Goal: Check status: Check status

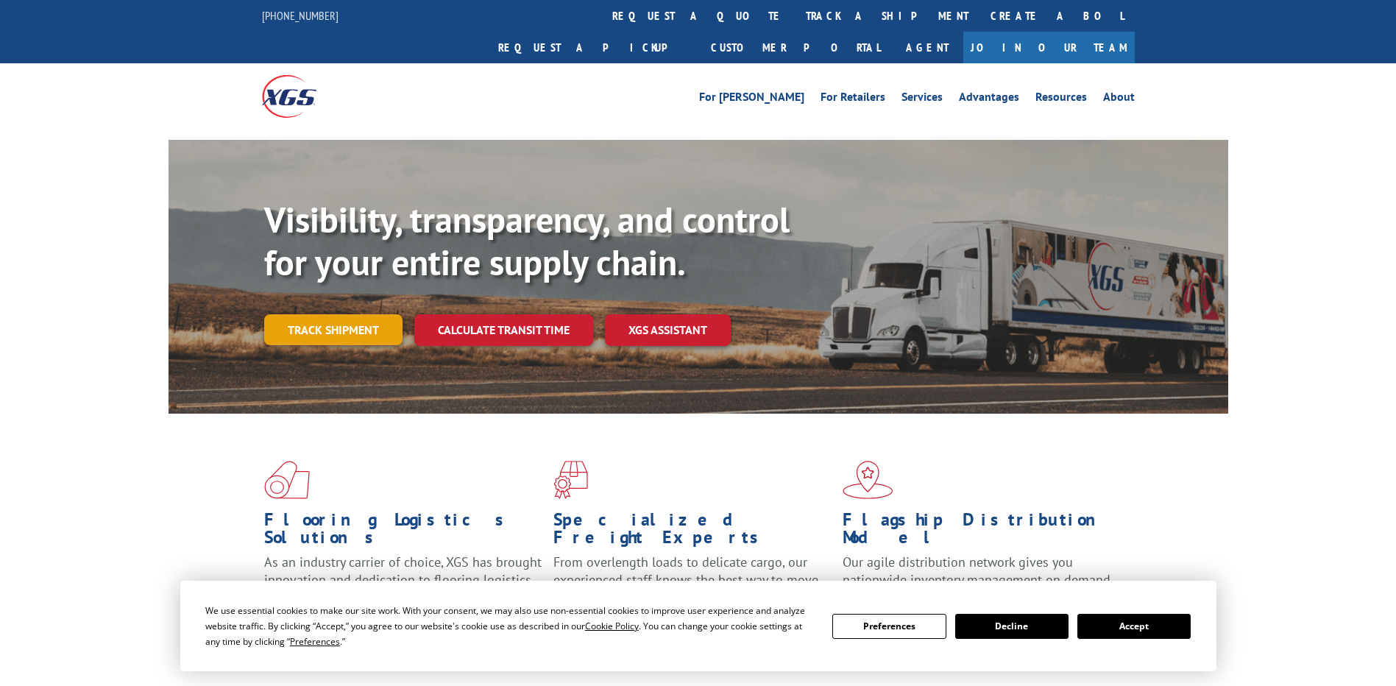
click at [355, 314] on link "Track shipment" at bounding box center [333, 329] width 138 height 31
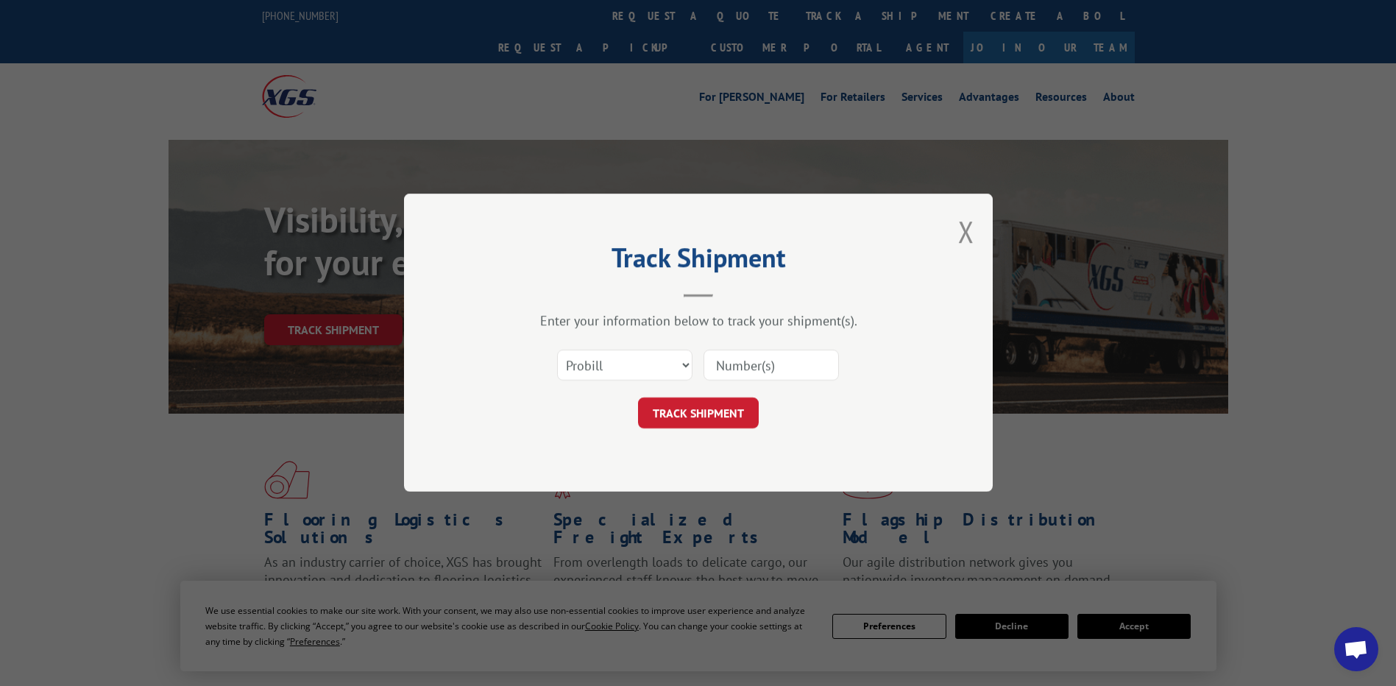
click at [785, 361] on input at bounding box center [770, 365] width 135 height 31
click at [629, 357] on select "Select category... Probill BOL PO" at bounding box center [624, 365] width 135 height 31
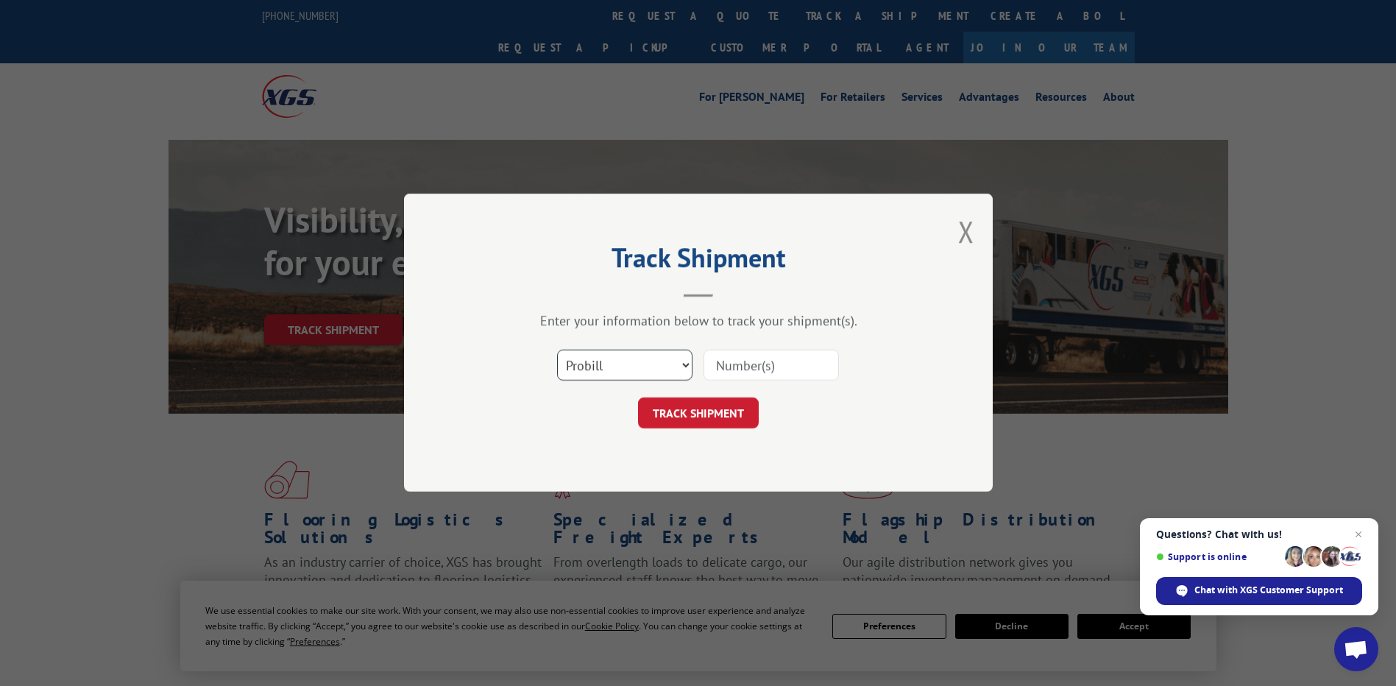
select select "bol"
click at [557, 350] on select "Select category... Probill BOL PO" at bounding box center [624, 365] width 135 height 31
click at [768, 364] on input at bounding box center [770, 365] width 135 height 31
paste input "372992"
type input "372992"
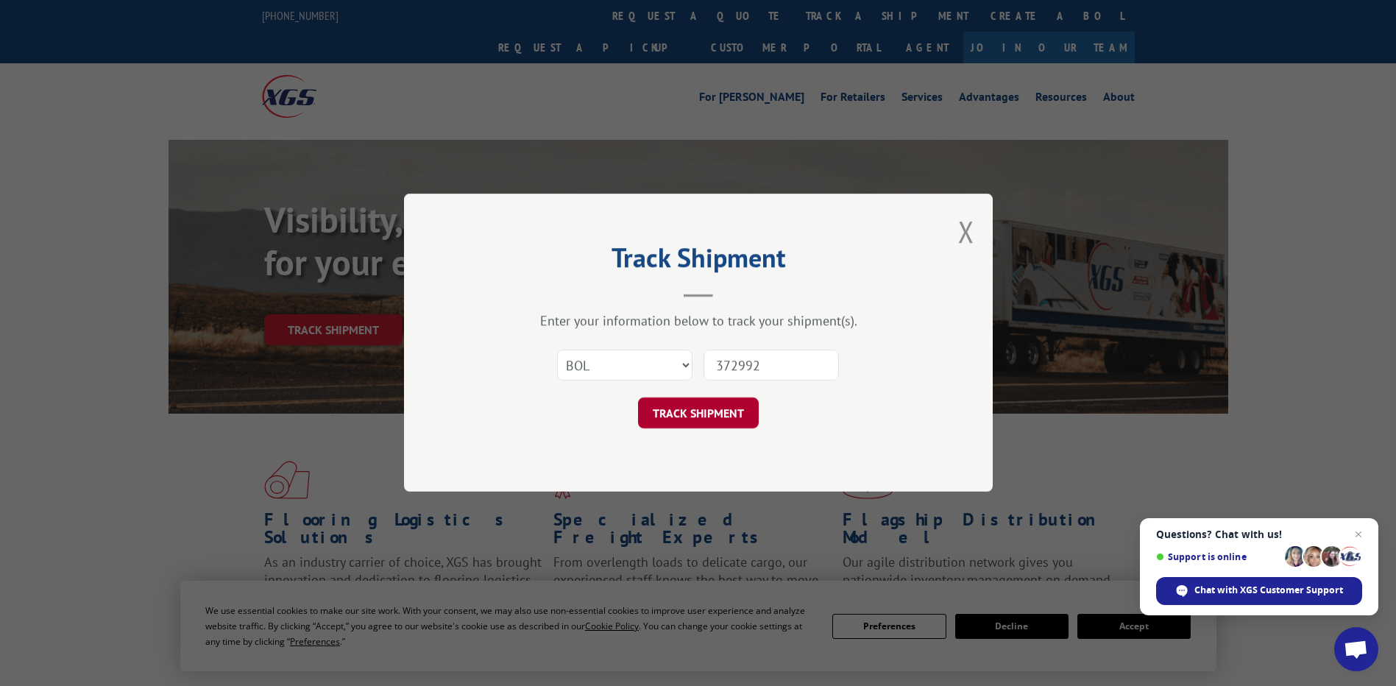
click at [656, 414] on button "TRACK SHIPMENT" at bounding box center [698, 413] width 121 height 31
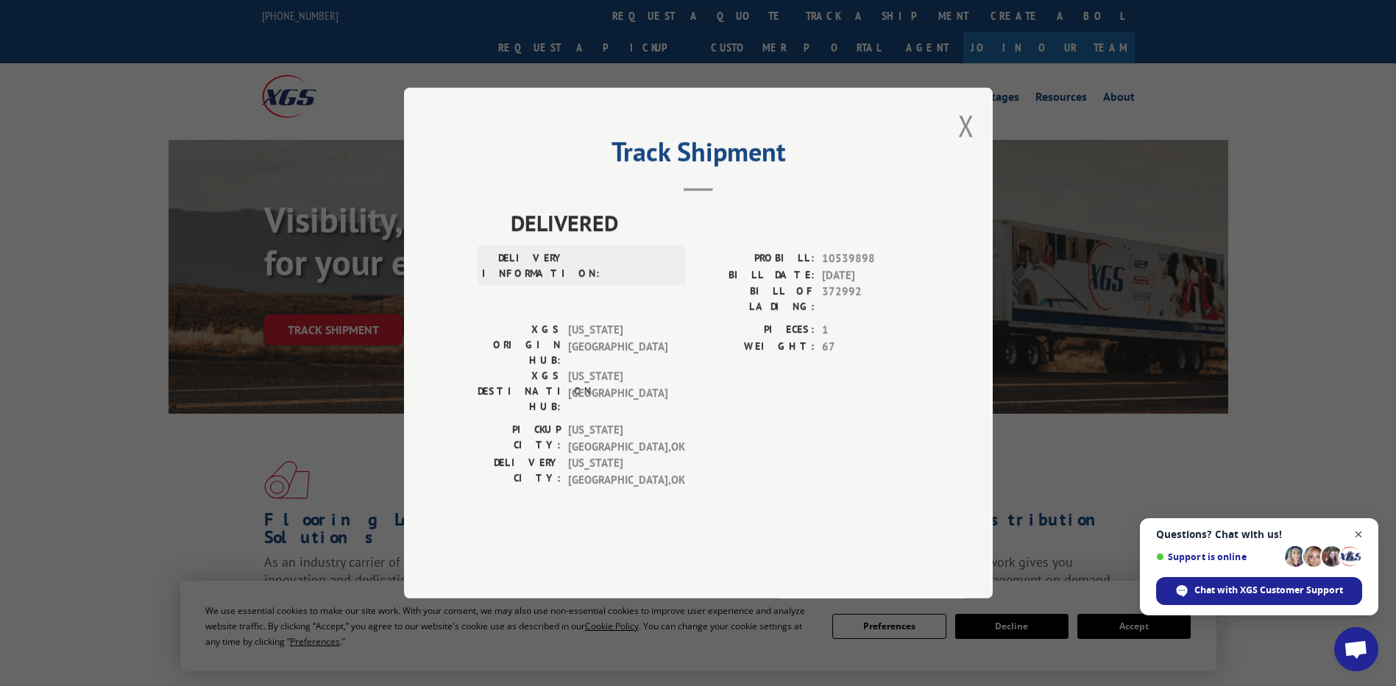
click at [1357, 532] on span "Close chat" at bounding box center [1358, 534] width 18 height 18
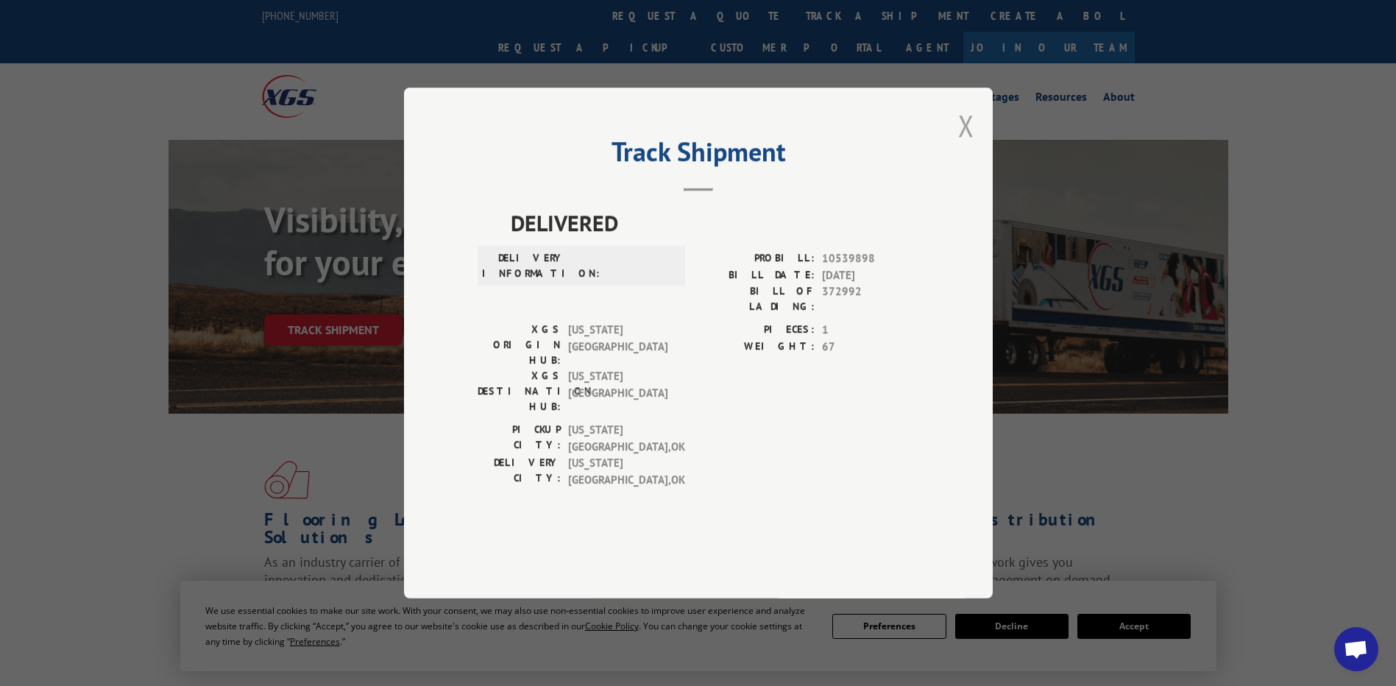
click at [962, 145] on button "Close modal" at bounding box center [966, 125] width 16 height 39
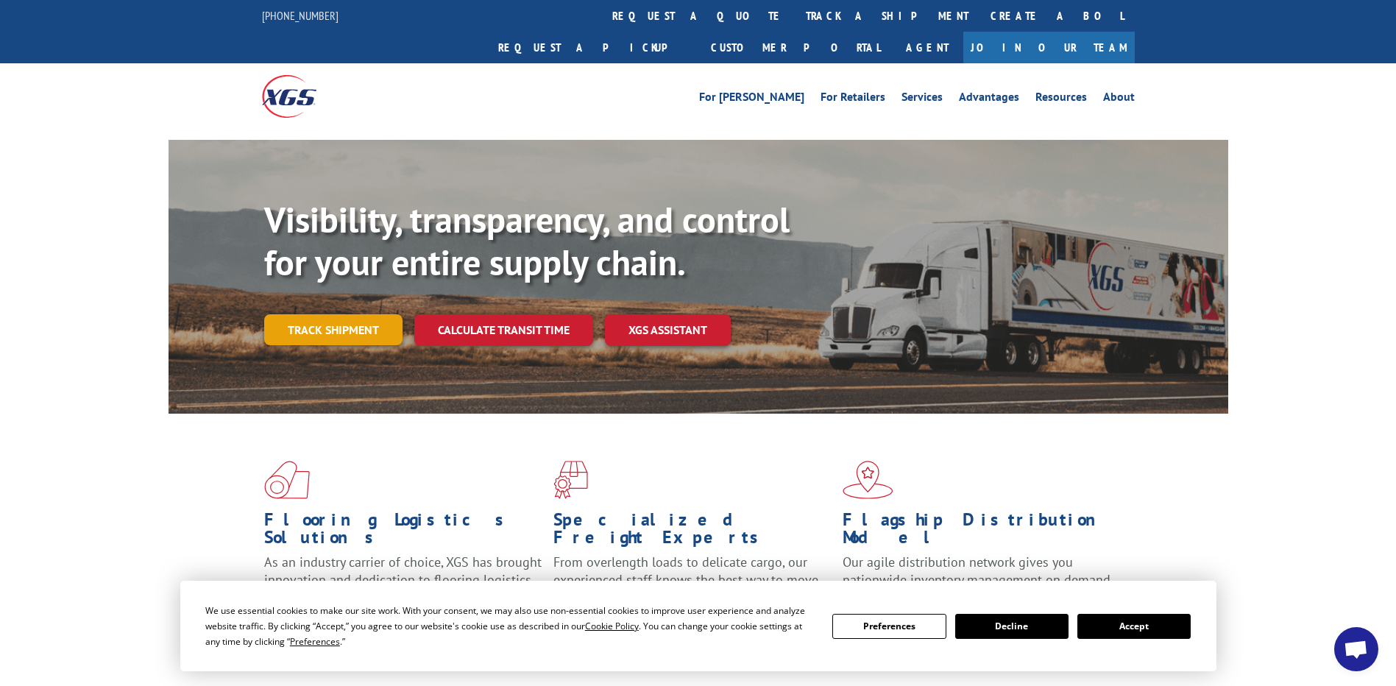
click at [338, 314] on link "Track shipment" at bounding box center [333, 329] width 138 height 31
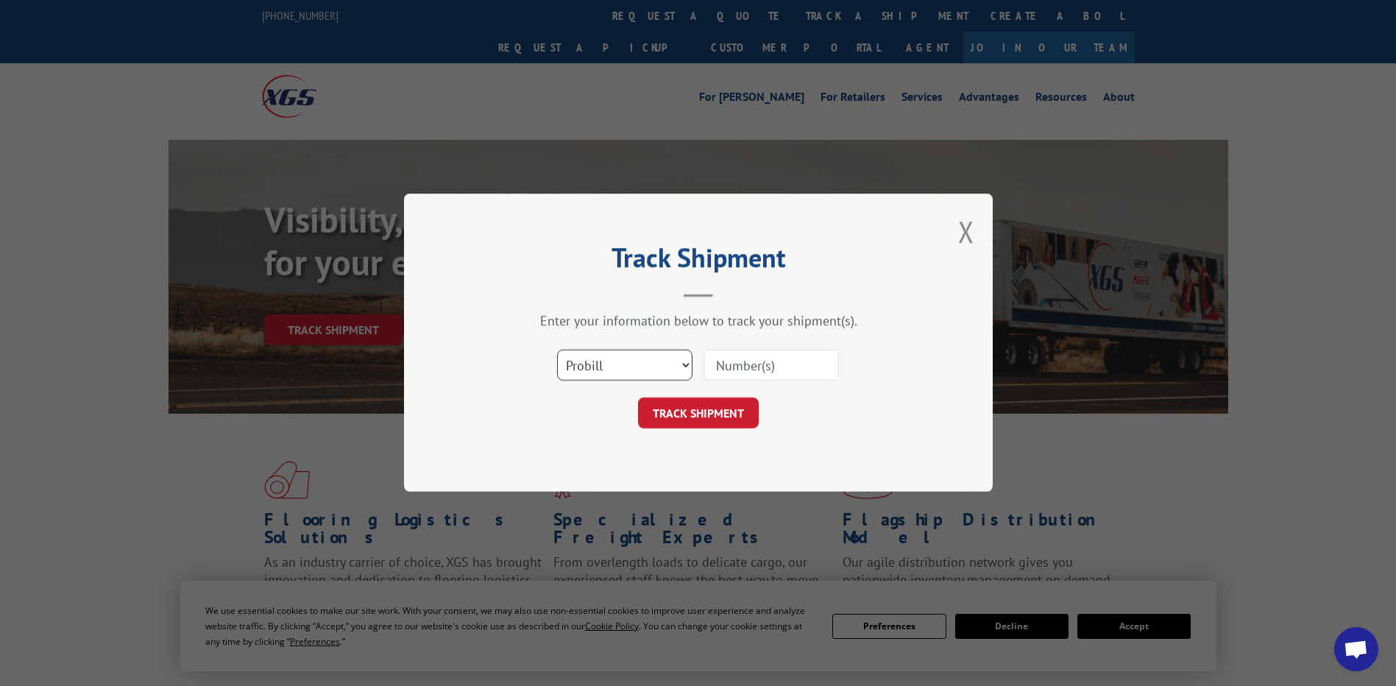
click at [658, 366] on select "Select category... Probill BOL PO" at bounding box center [624, 365] width 135 height 31
click at [766, 360] on input at bounding box center [770, 365] width 135 height 31
paste input "4000001597"
type input "4000001597"
drag, startPoint x: 787, startPoint y: 365, endPoint x: 642, endPoint y: 355, distance: 146.0
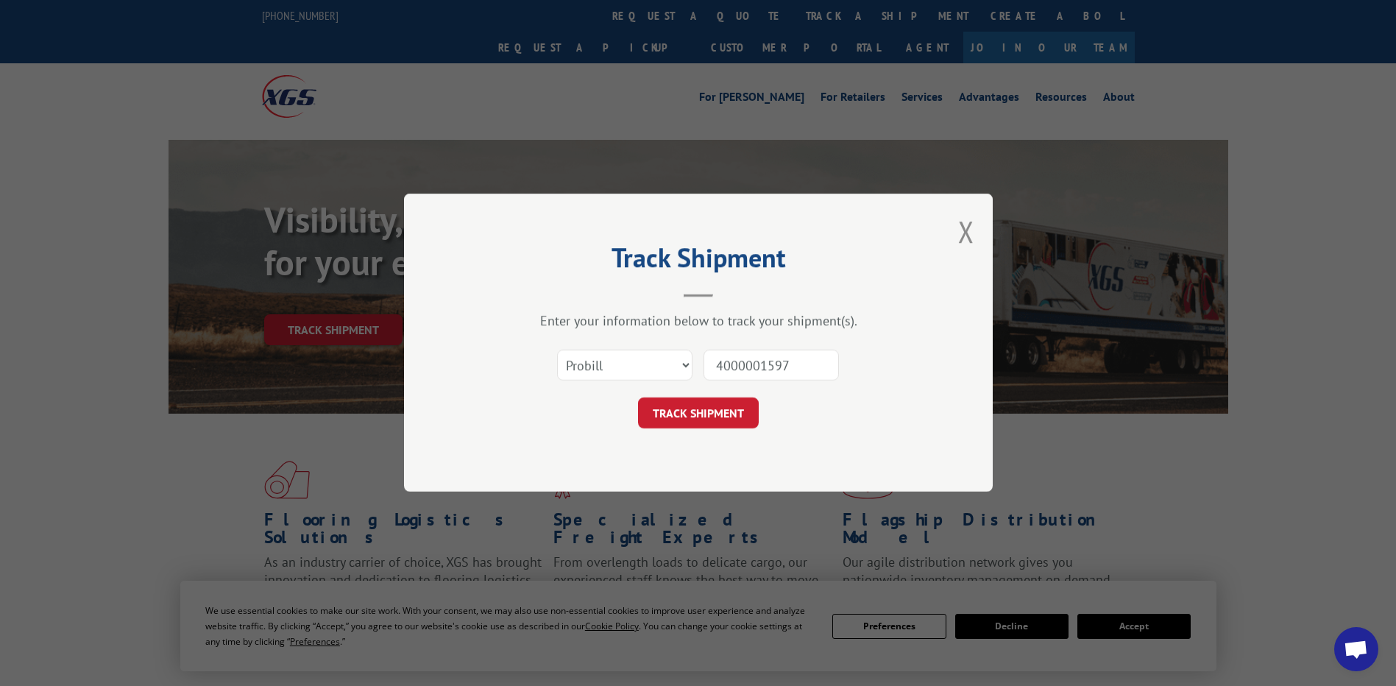
click at [642, 355] on div "Select category... Probill BOL PO 4000001597" at bounding box center [697, 365] width 441 height 49
type input "372992"
click button "TRACK SHIPMENT" at bounding box center [698, 413] width 121 height 31
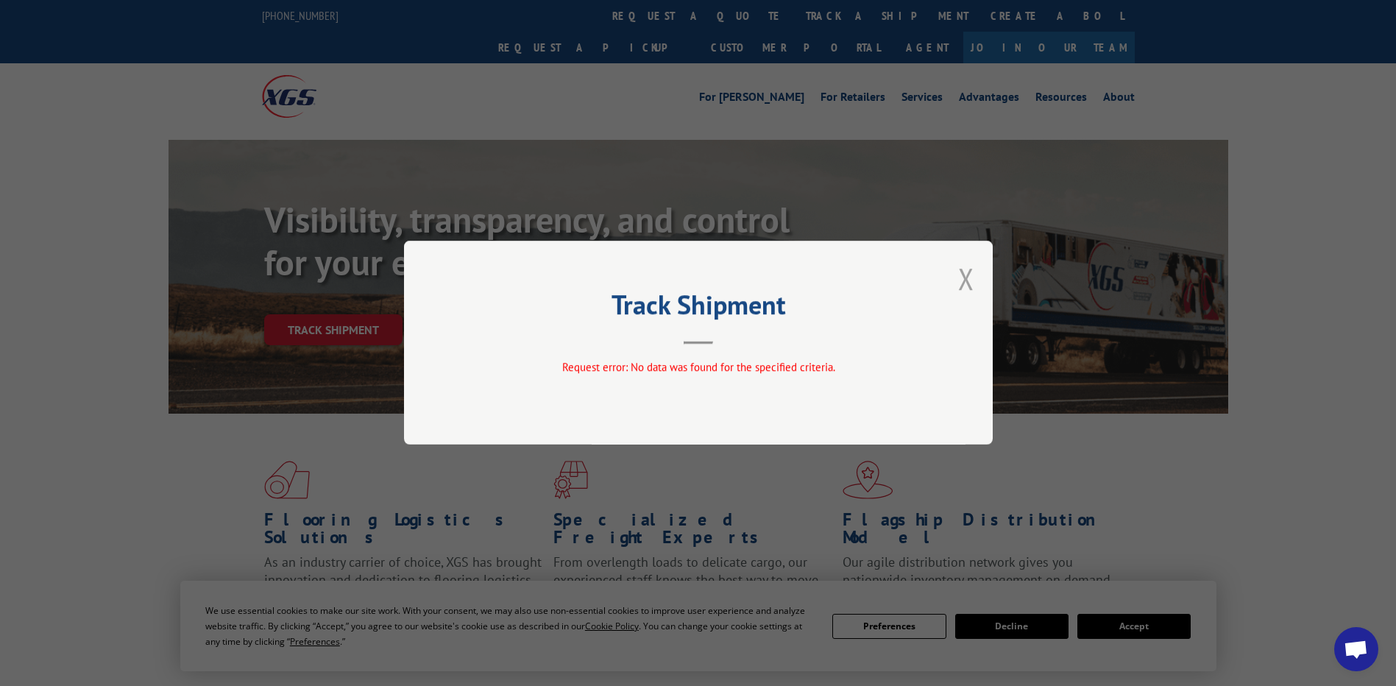
click at [964, 275] on button "Close modal" at bounding box center [966, 278] width 16 height 39
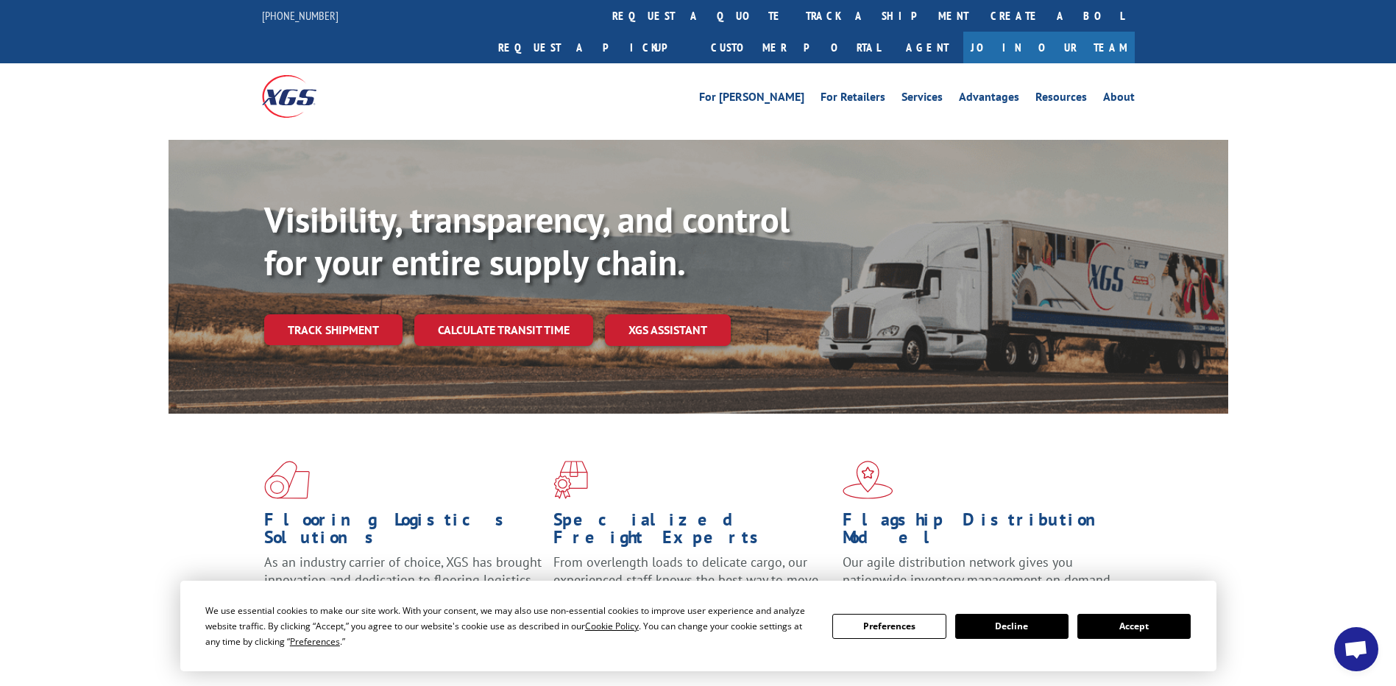
click at [1316, 298] on div "Visibility, transparency, and control for your entire supply chain. Track shipm…" at bounding box center [698, 291] width 1396 height 302
click at [349, 314] on link "Track shipment" at bounding box center [333, 329] width 138 height 31
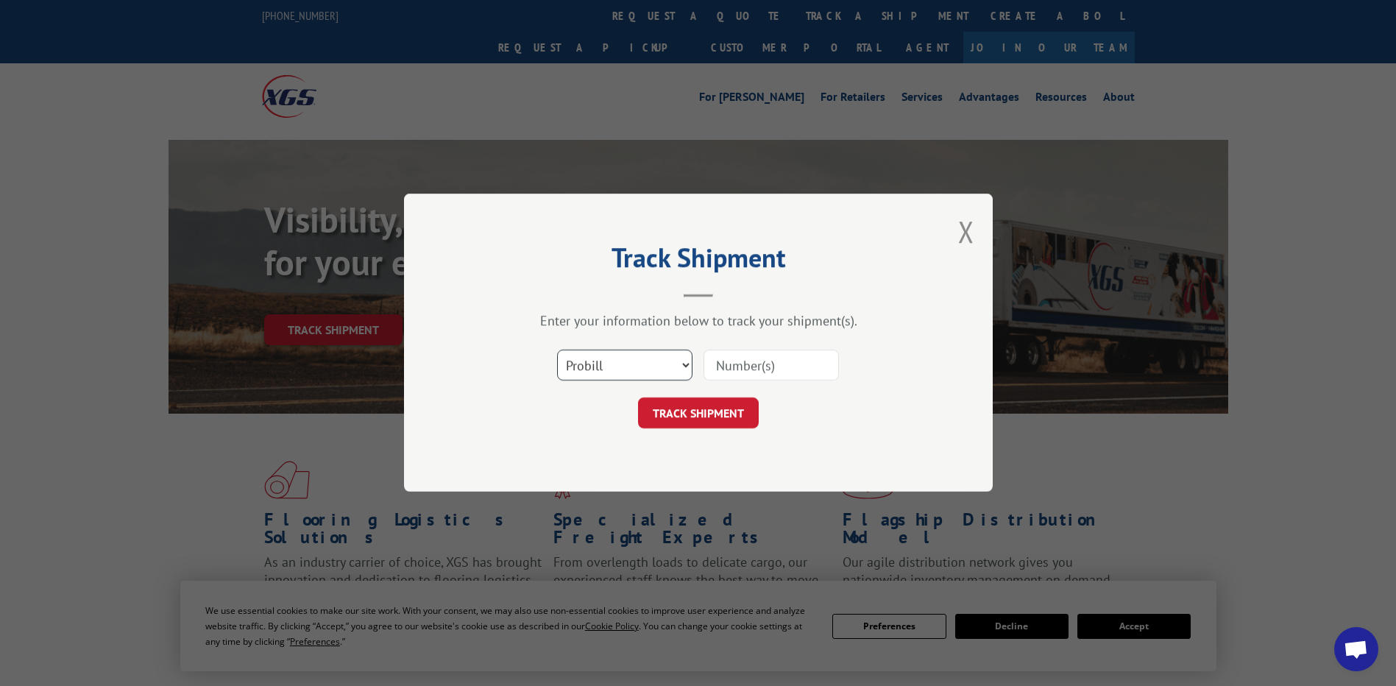
click at [665, 364] on select "Select category... Probill BOL PO" at bounding box center [624, 365] width 135 height 31
select select "bol"
click at [557, 350] on select "Select category... Probill BOL PO" at bounding box center [624, 365] width 135 height 31
click at [746, 358] on input at bounding box center [770, 365] width 135 height 31
paste input "372992"
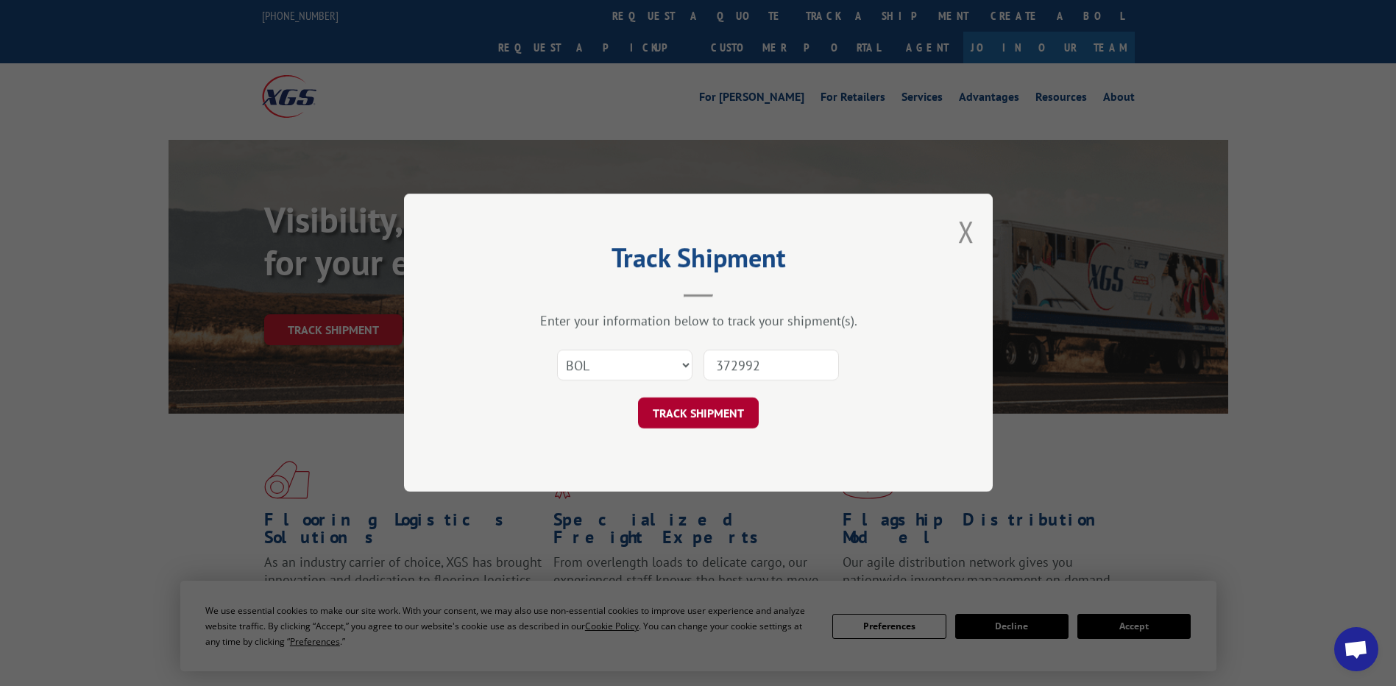
type input "372992"
click at [711, 415] on button "TRACK SHIPMENT" at bounding box center [698, 413] width 121 height 31
